Goal: Task Accomplishment & Management: Complete application form

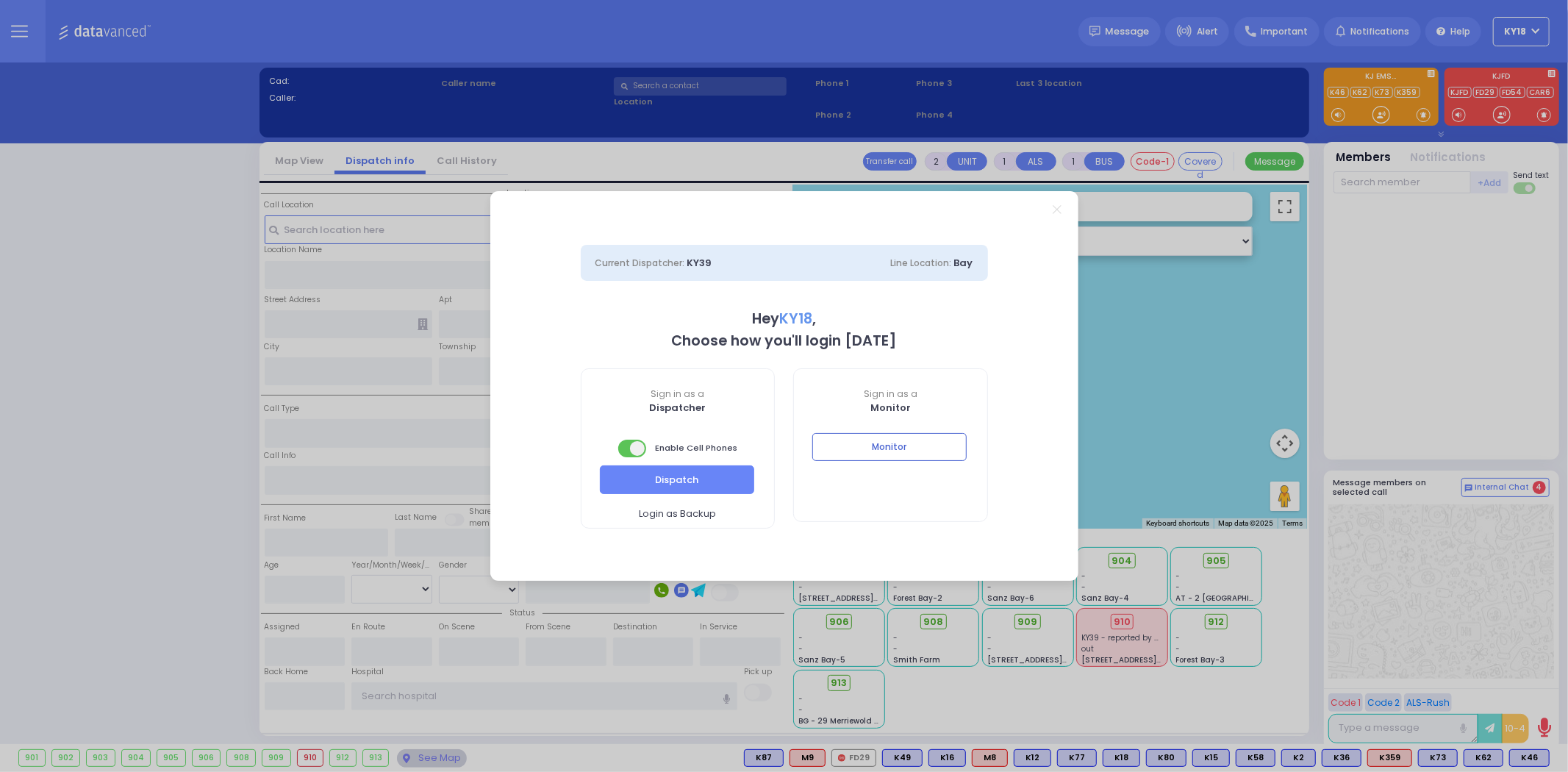
select select "4"
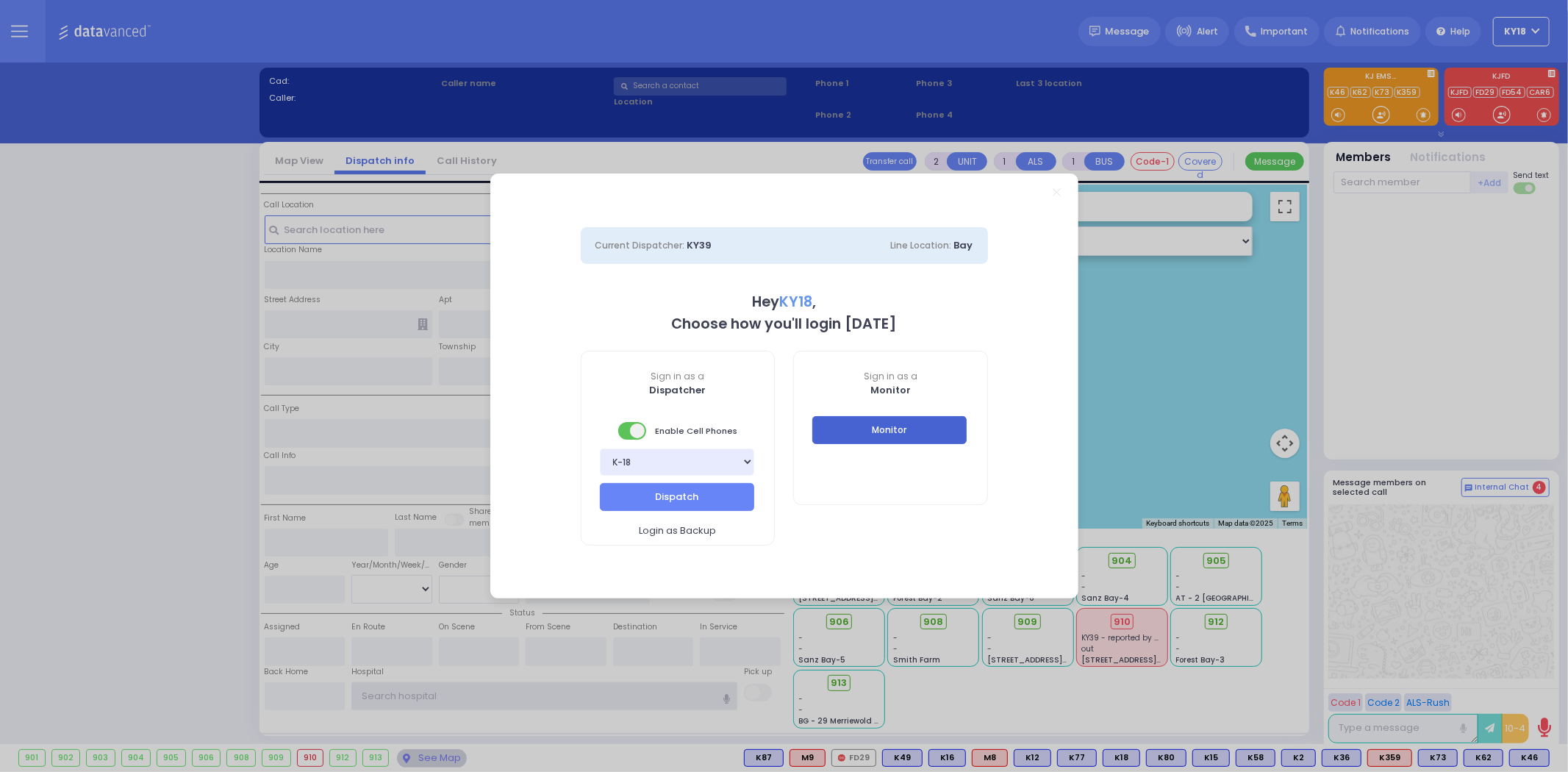
type input "ky18"
click at [844, 429] on button "Monitor" at bounding box center [890, 430] width 155 height 28
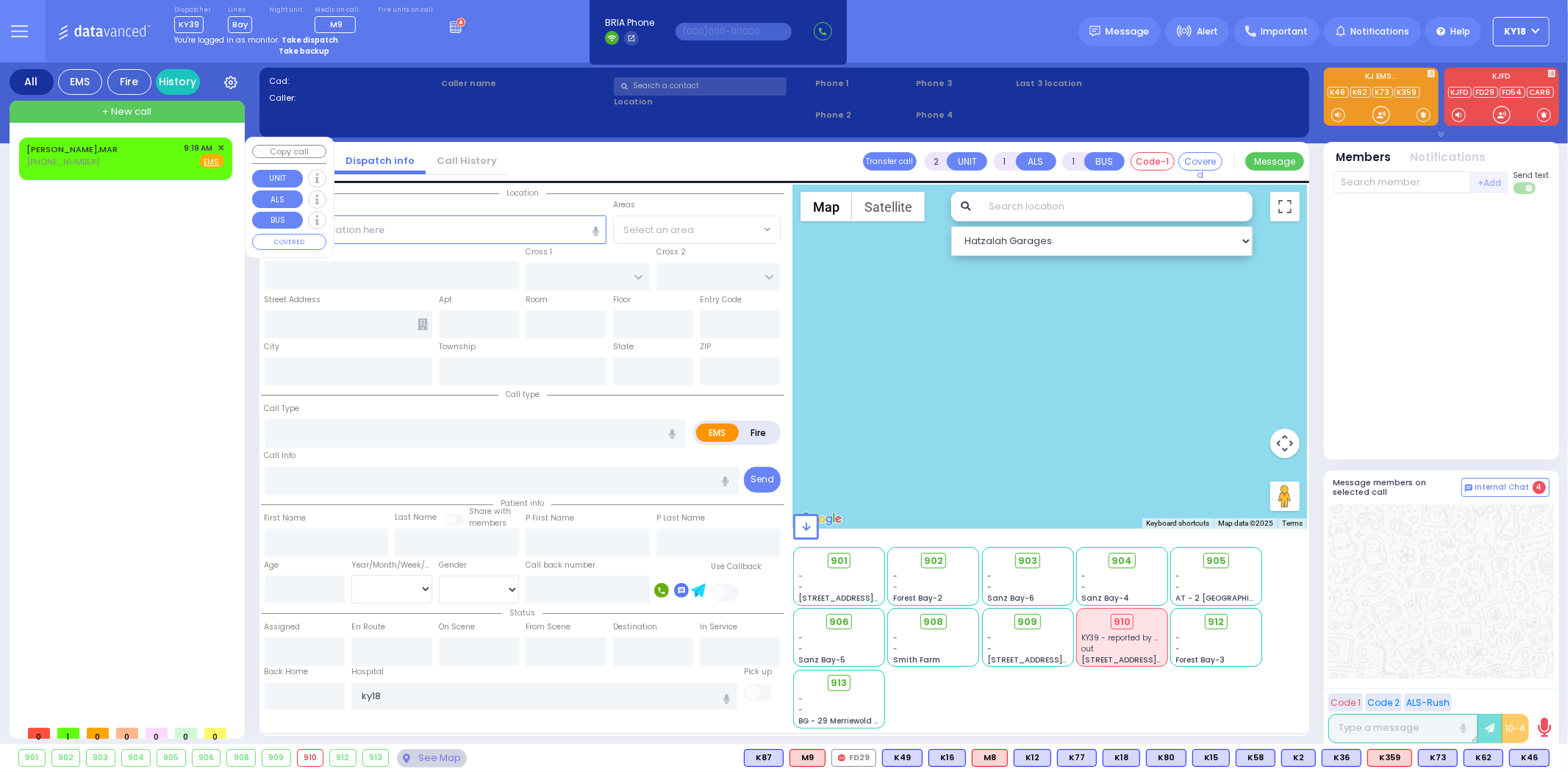
click at [137, 163] on div "[PERSON_NAME],MAR [PHONE_NUMBER] 9:19 AM ✕ Fire EMS" at bounding box center [126, 156] width 198 height 28
select select
radio input "true"
select select
type input "09:19"
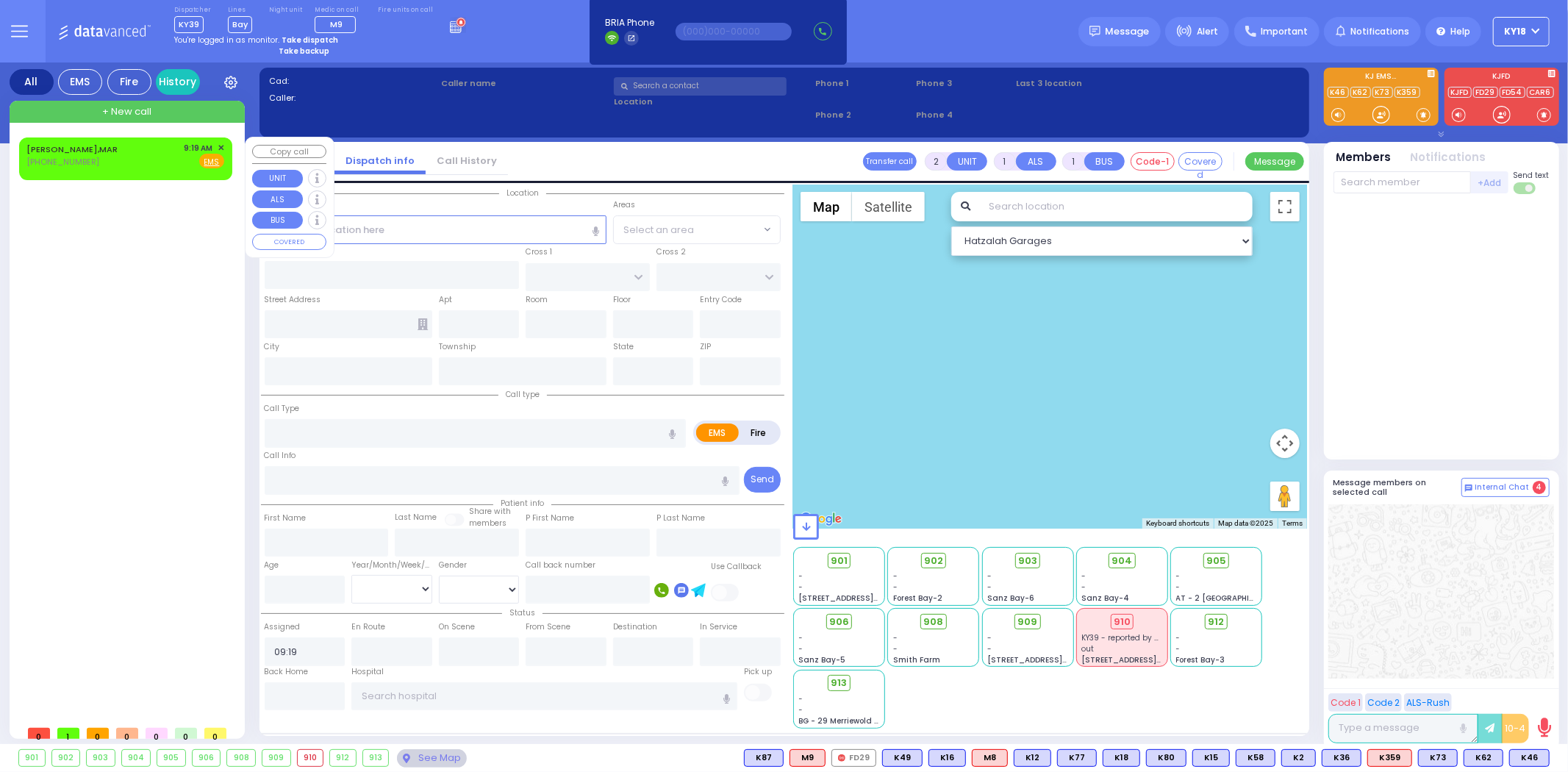
select select "Hatzalah Garages"
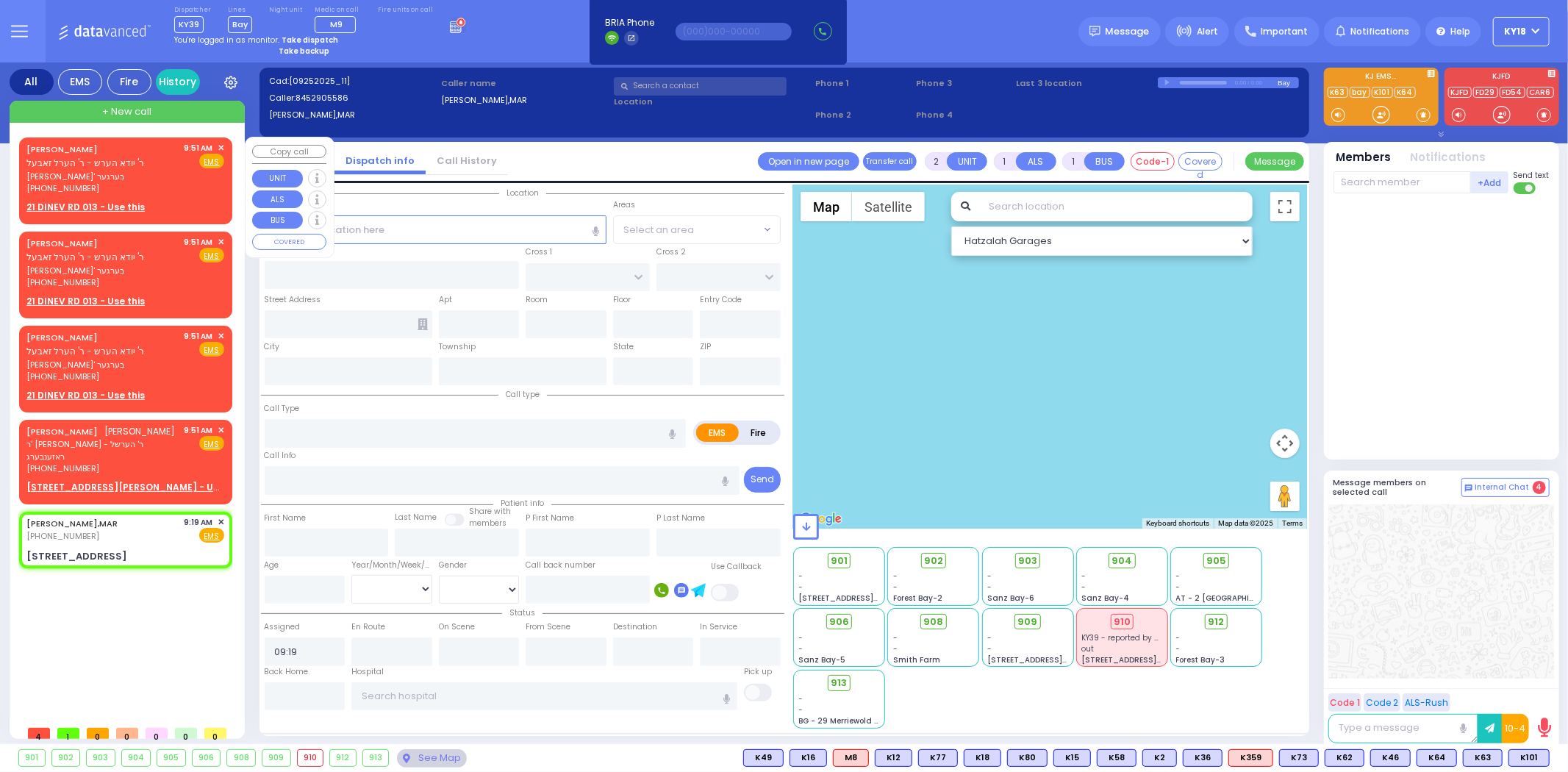
select select
radio input "true"
select select
select select "Hatzalah Garages"
type input "[STREET_ADDRESS]"
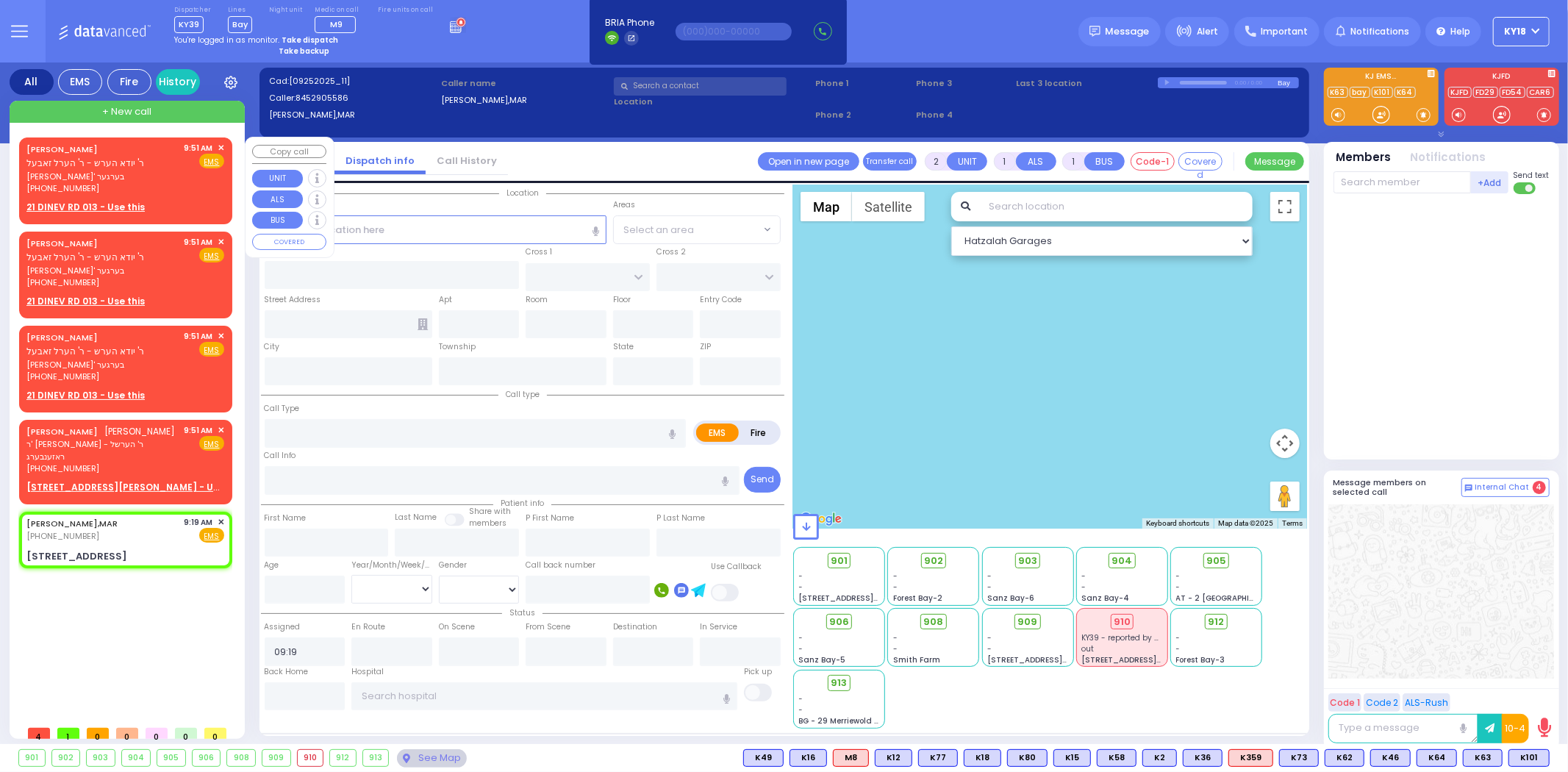
type input "MONROE"
type input "[US_STATE]"
type input "10950"
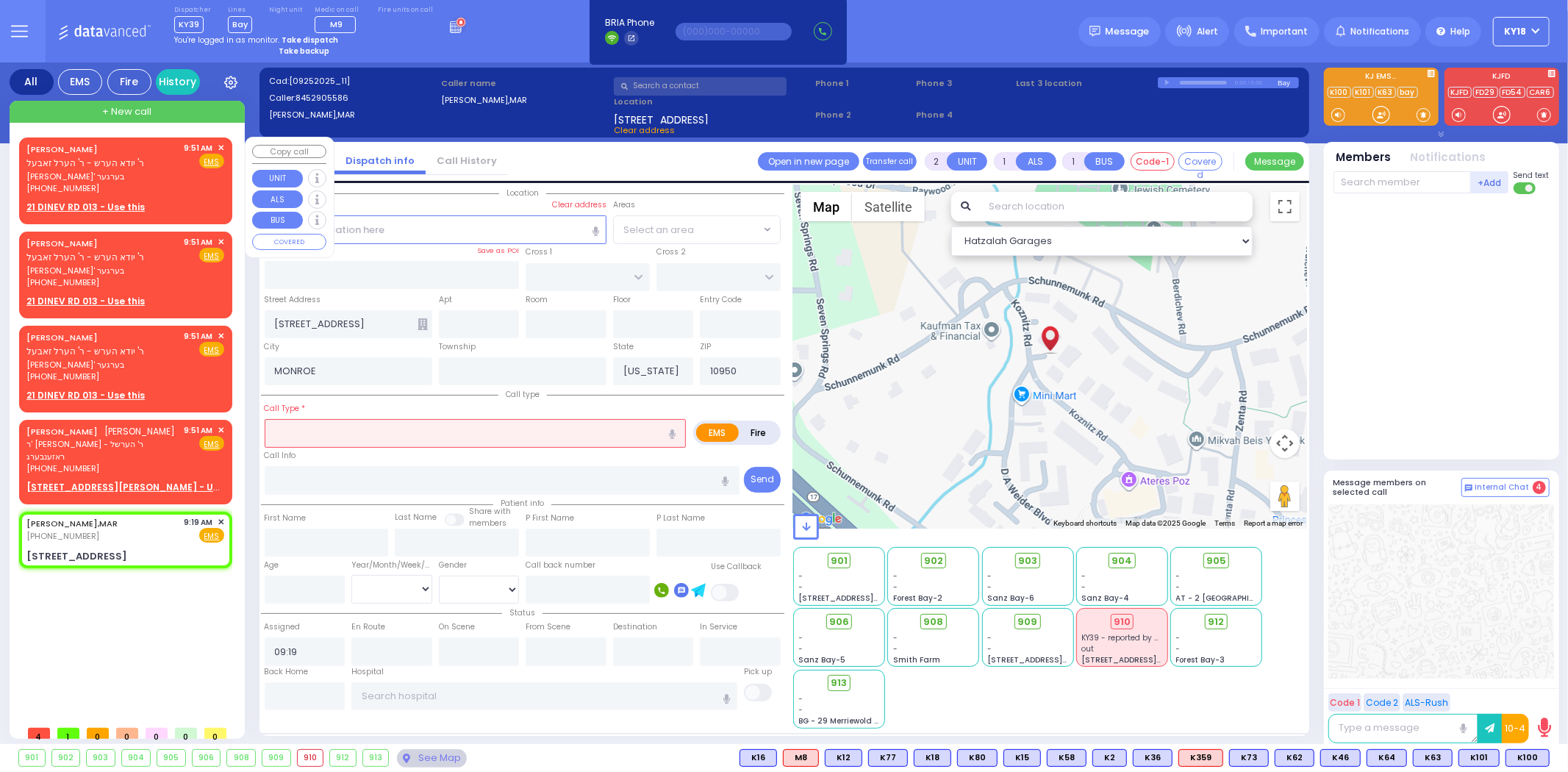
select select
radio input "true"
select select
select select "Hatzalah Garages"
select select
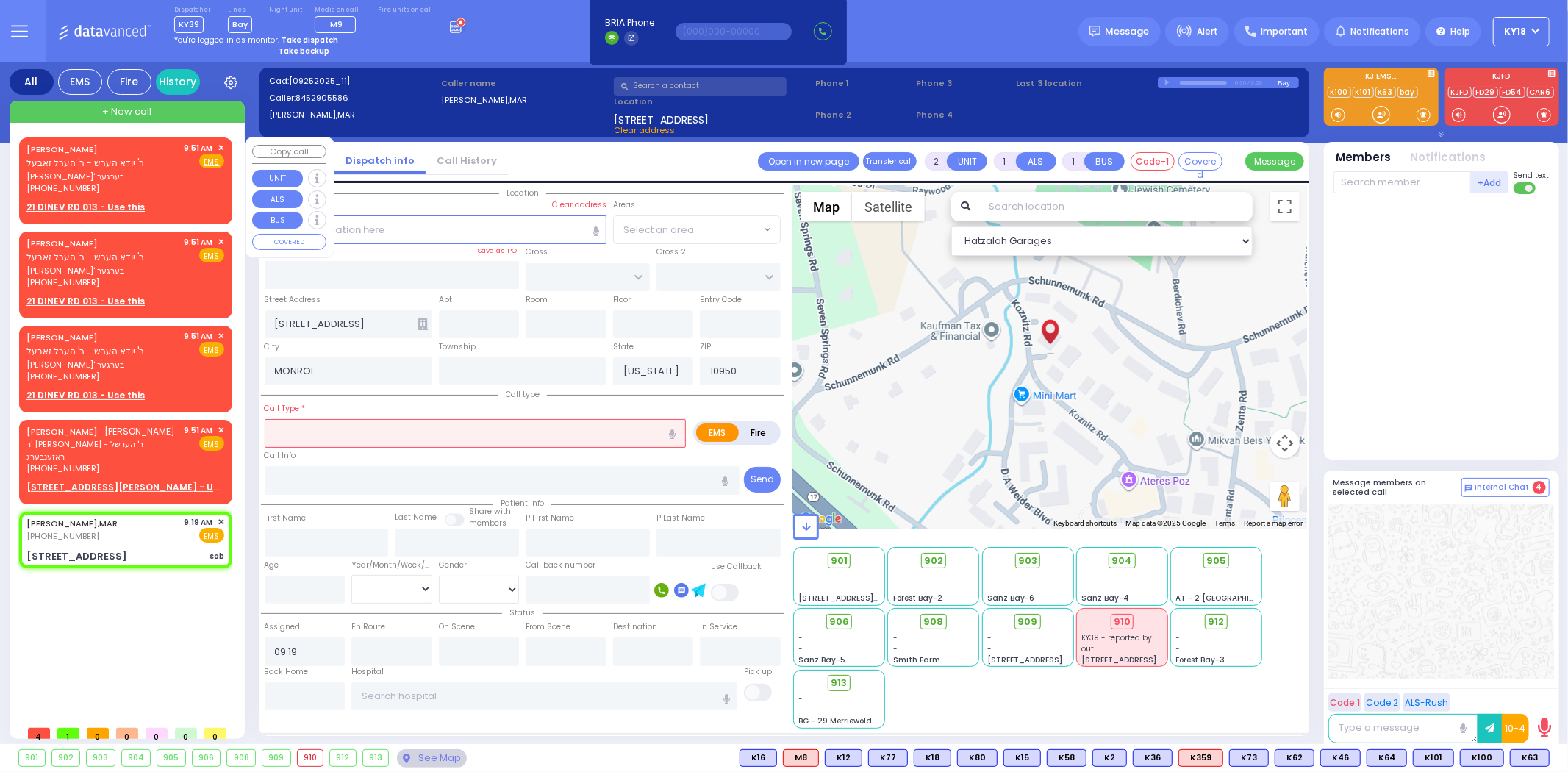
type input "sob"
radio input "true"
select select
select select "Hatzalah Garages"
select select
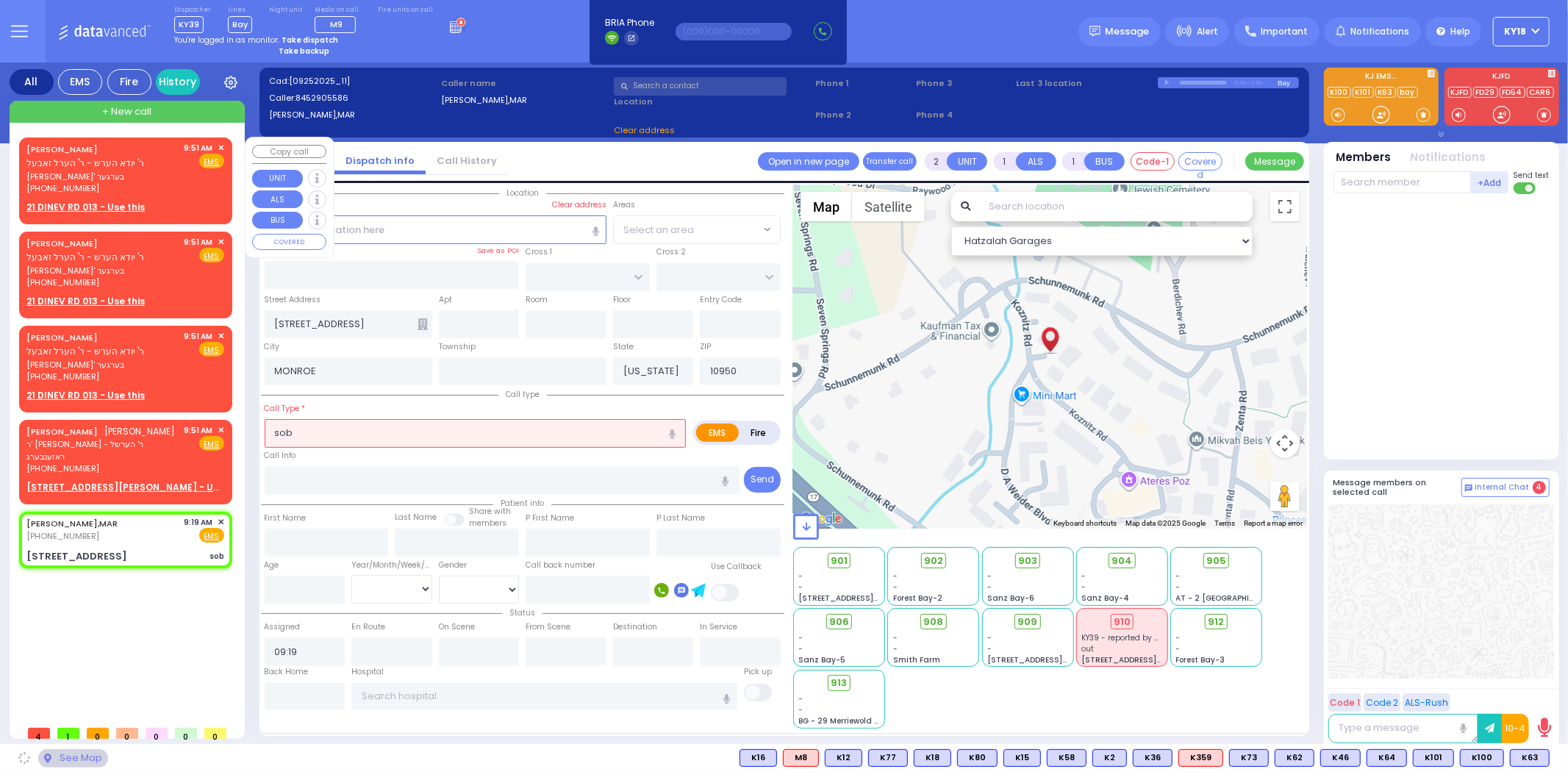
radio input "true"
select select
type input "09:52"
select select "Hatzalah Garages"
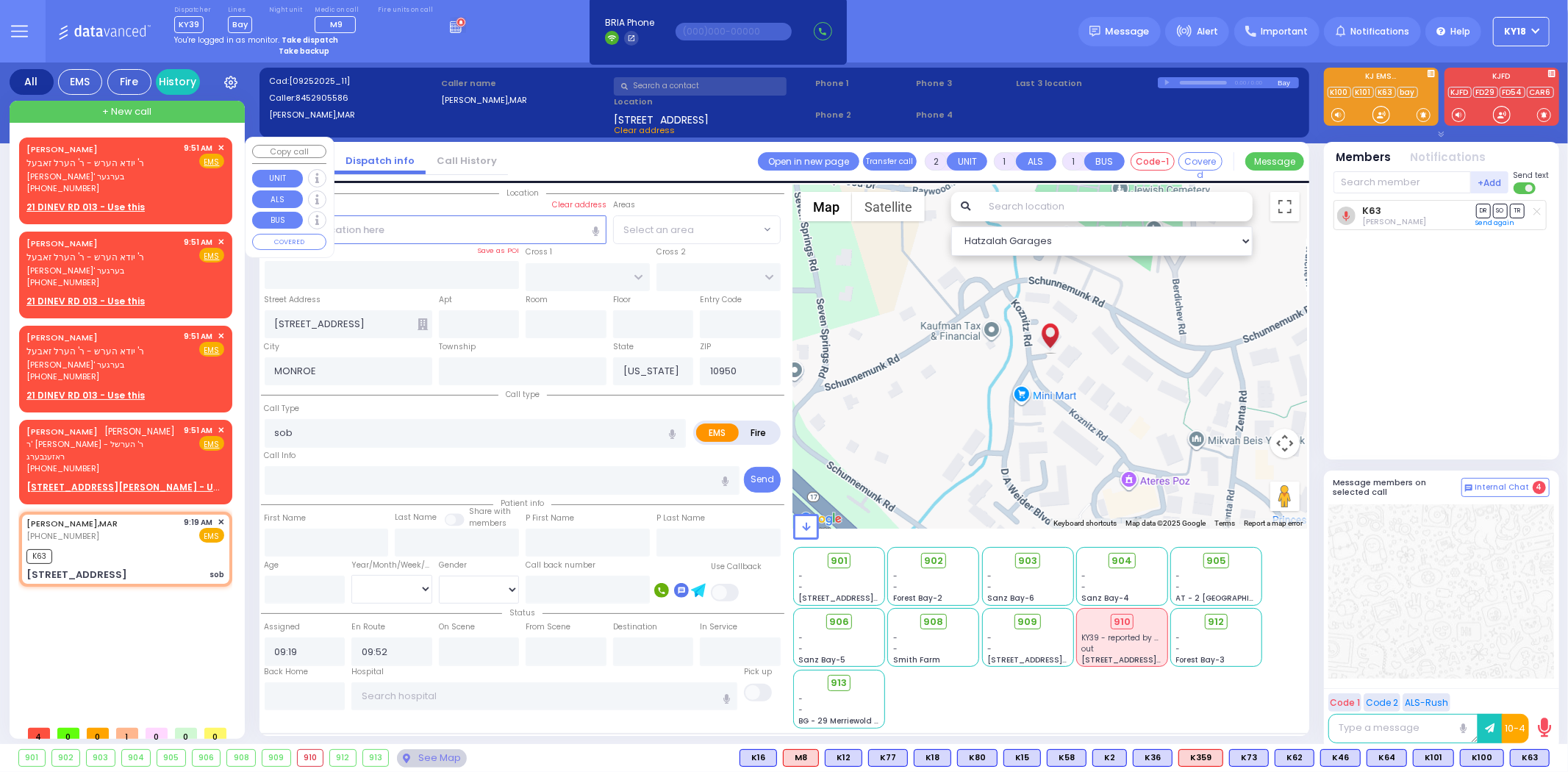
select select
radio input "true"
select select
select select "Hatzalah Garages"
select select
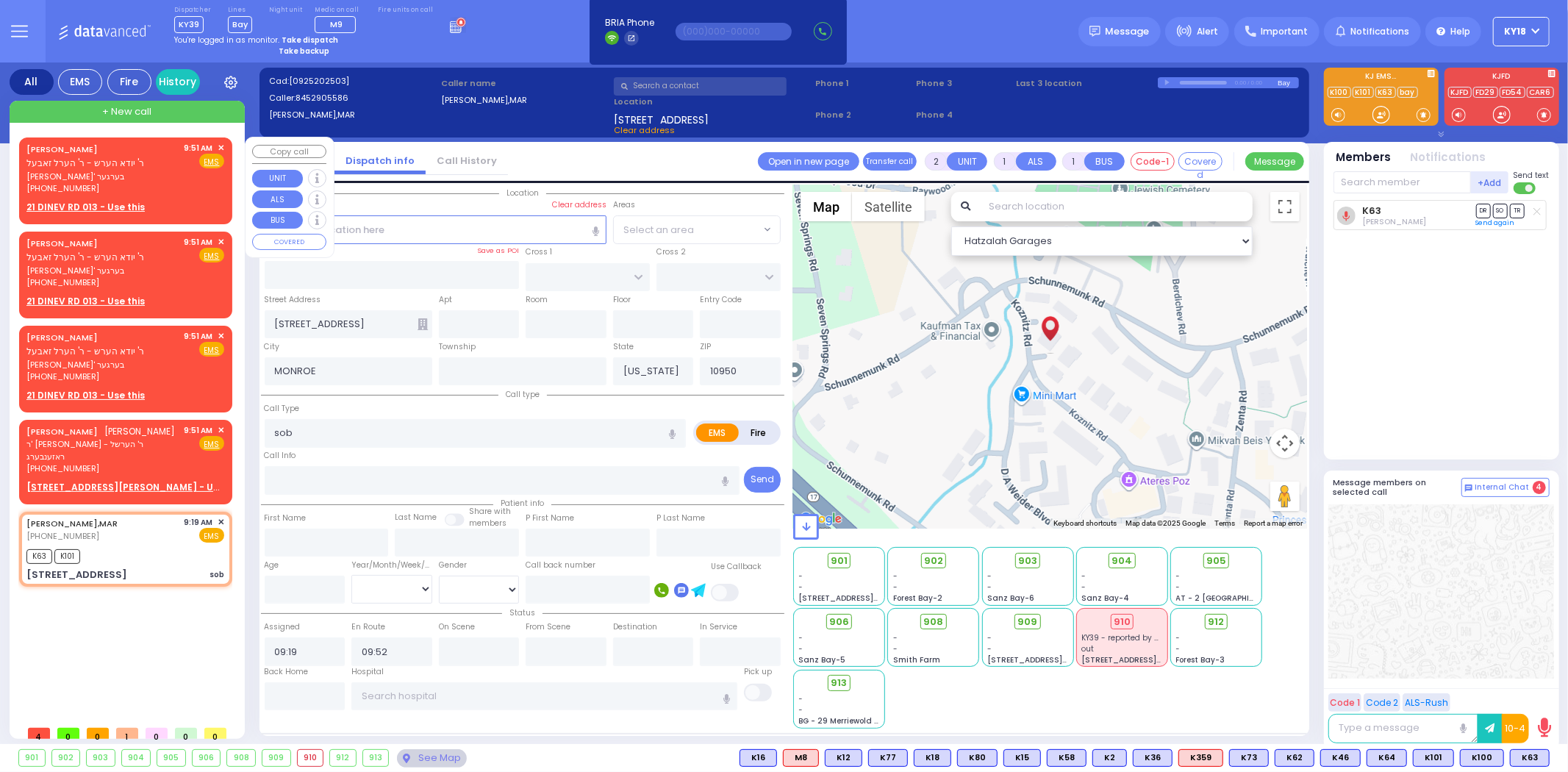
radio input "true"
select select
select select "Hatzalah Garages"
select select
radio input "true"
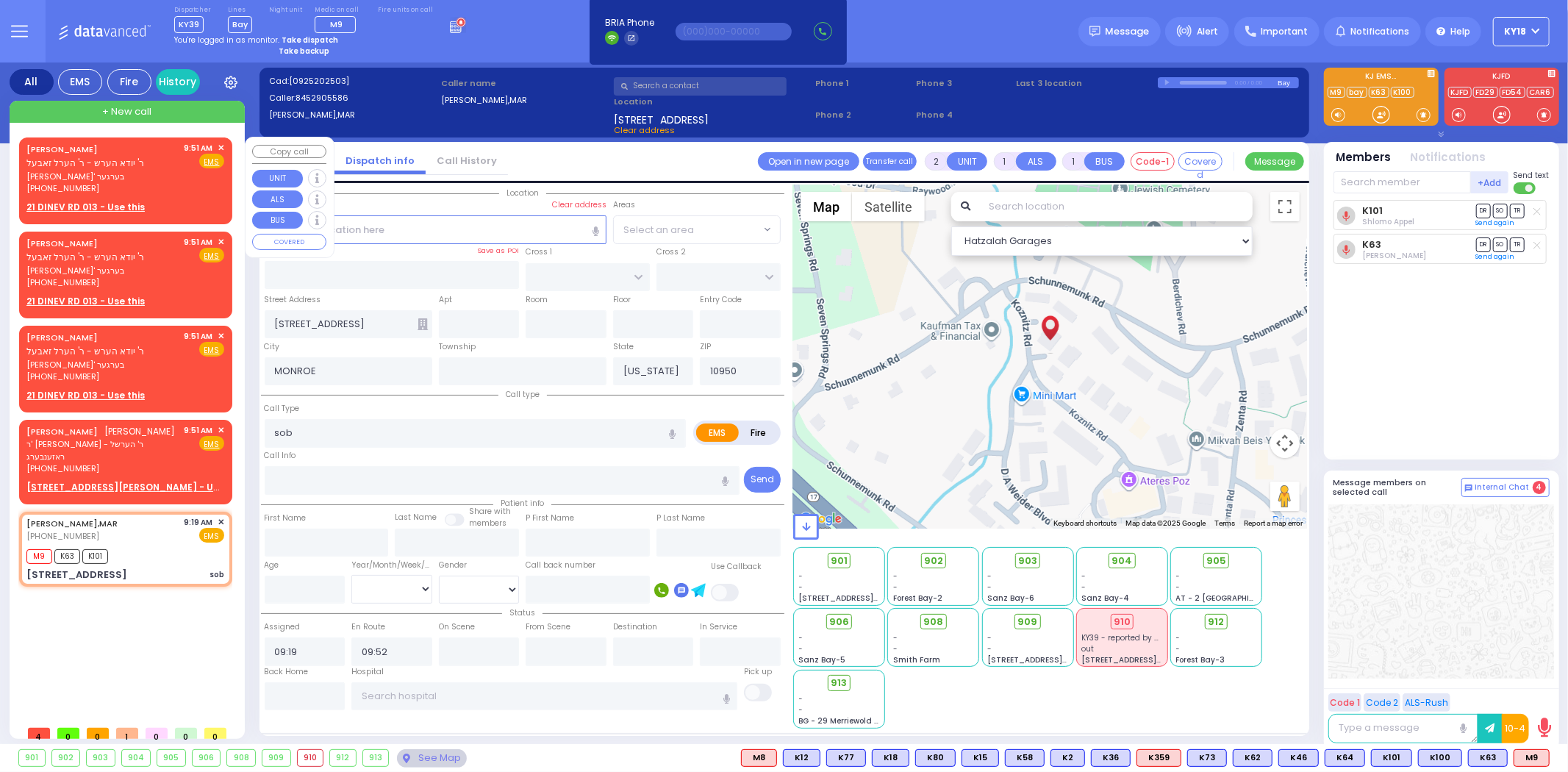
select select
select select "Hatzalah Garages"
select select
radio input "true"
select select
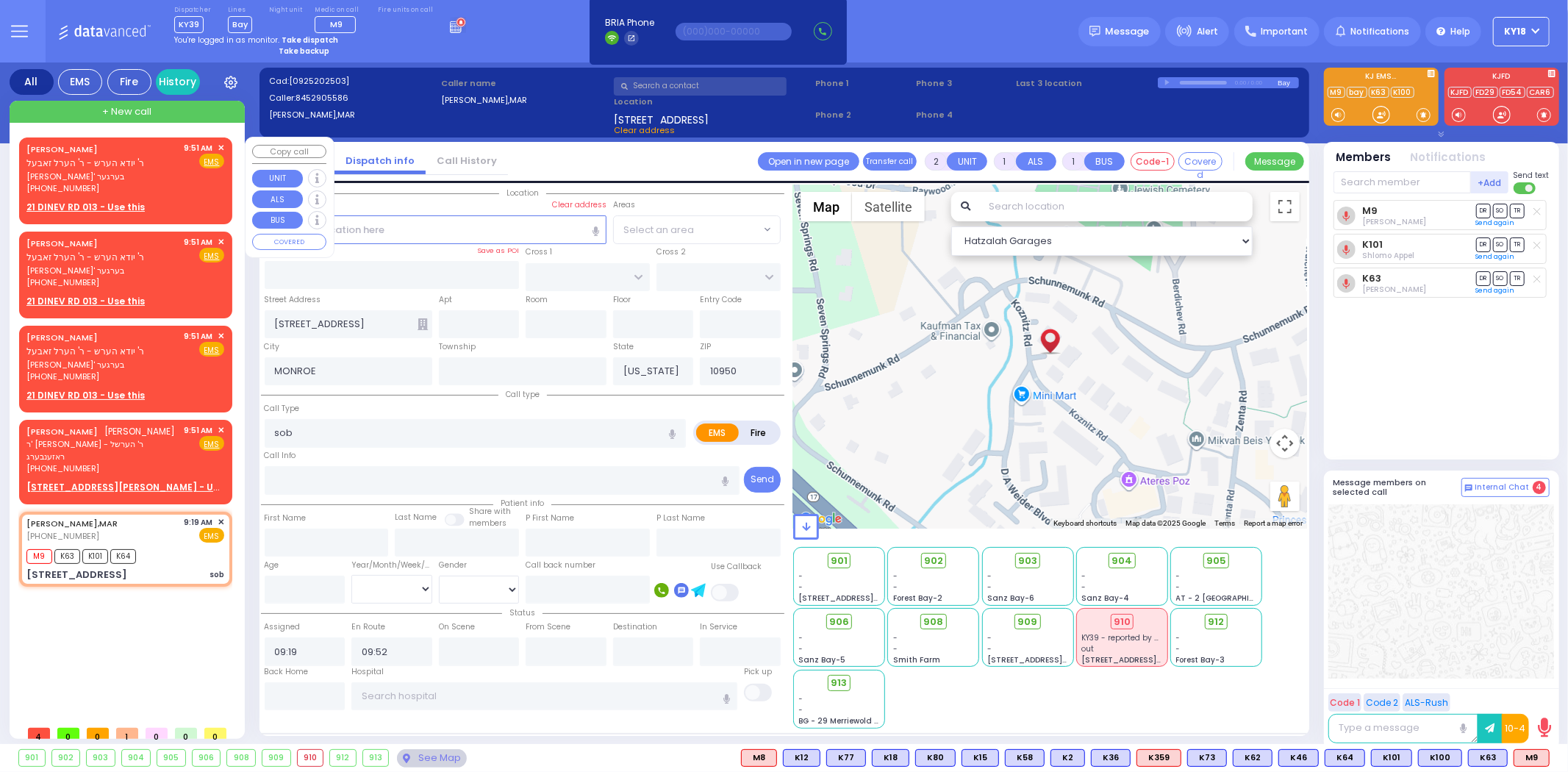
select select "Hatzalah Garages"
